Goal: Task Accomplishment & Management: Manage account settings

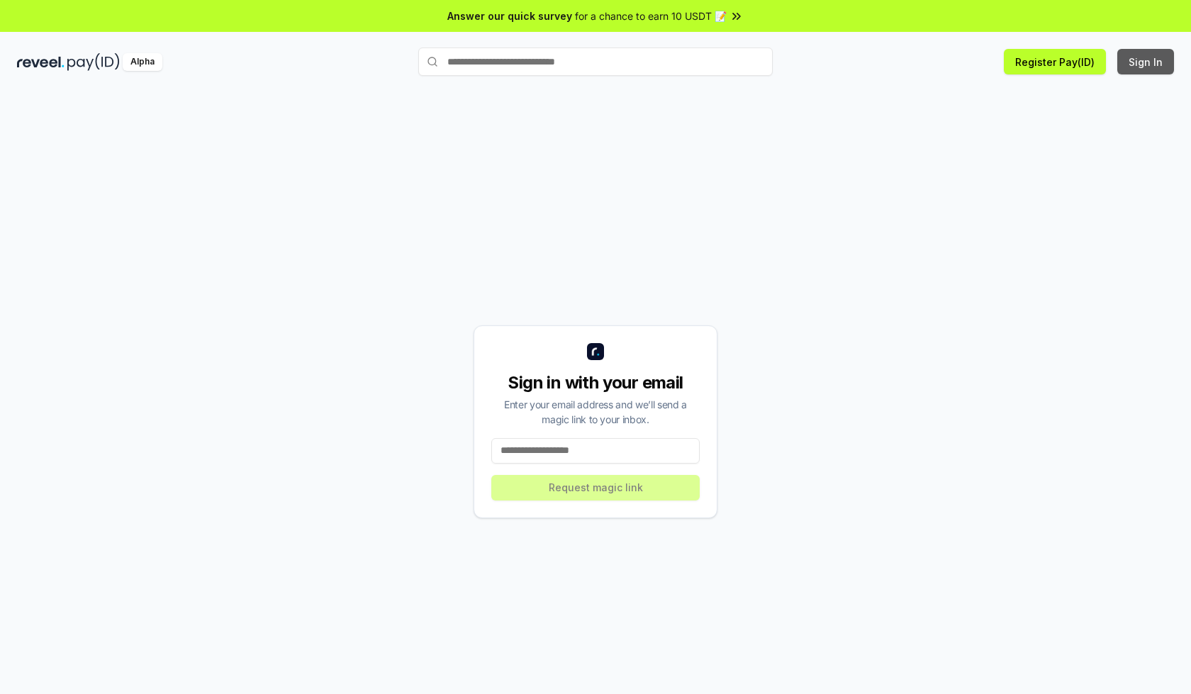
click at [1146, 62] on button "Sign In" at bounding box center [1145, 62] width 57 height 26
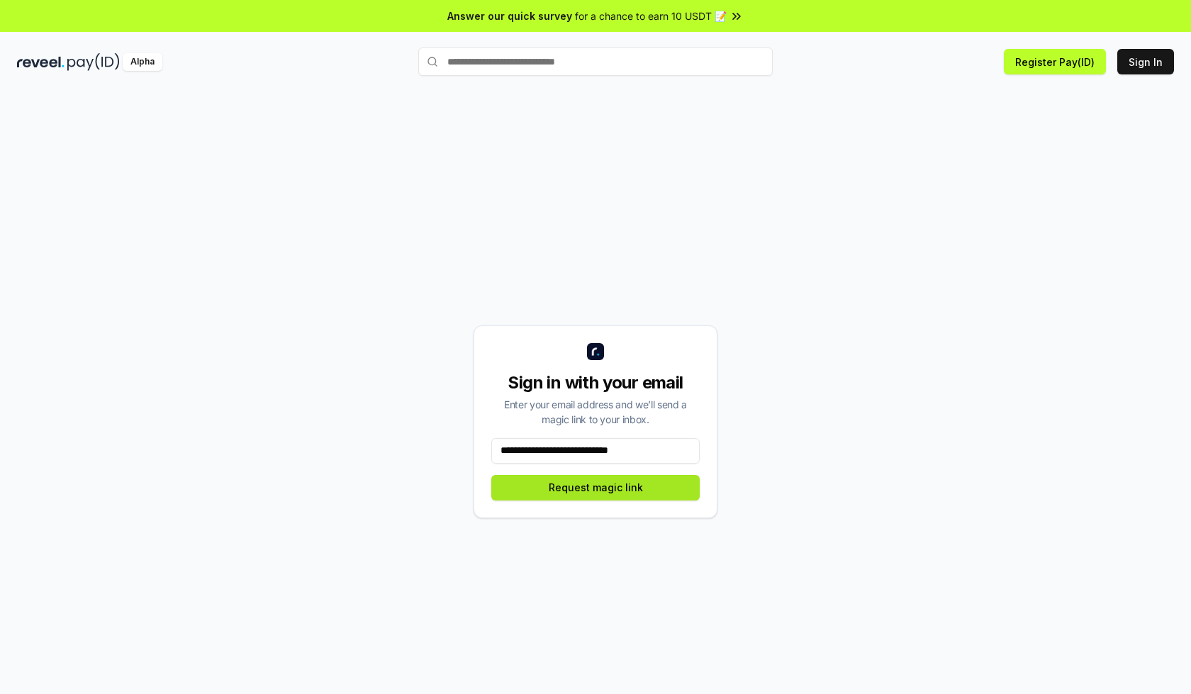
type input "**********"
click at [595, 487] on button "Request magic link" at bounding box center [595, 488] width 208 height 26
